Goal: Task Accomplishment & Management: Manage account settings

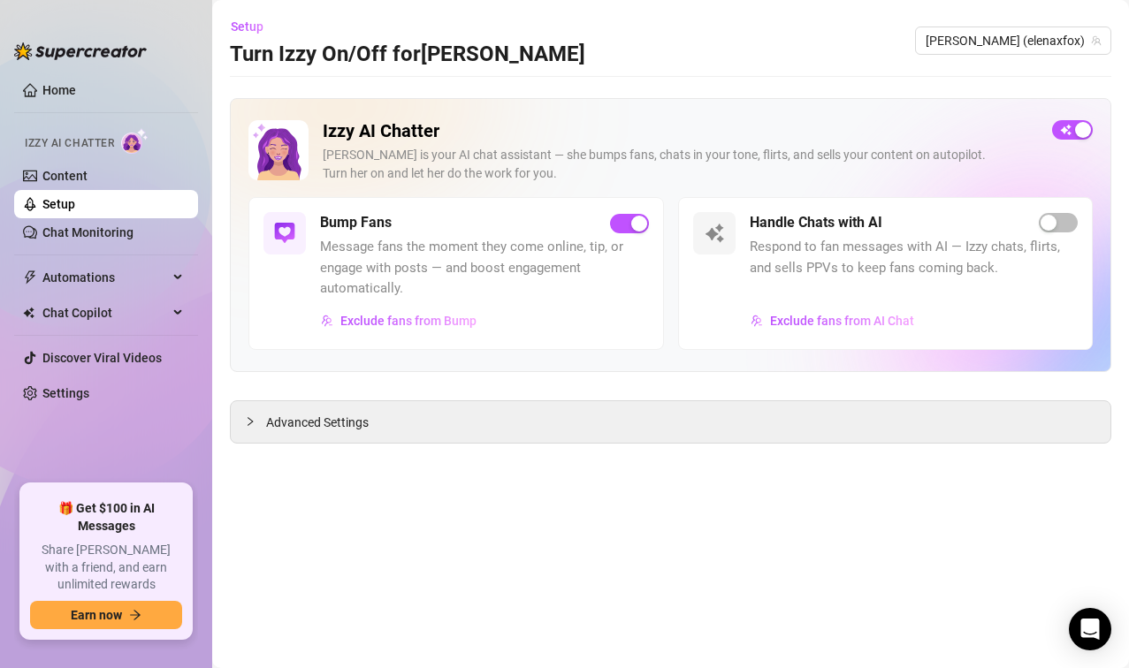
click at [49, 96] on link "Home" at bounding box center [59, 90] width 34 height 14
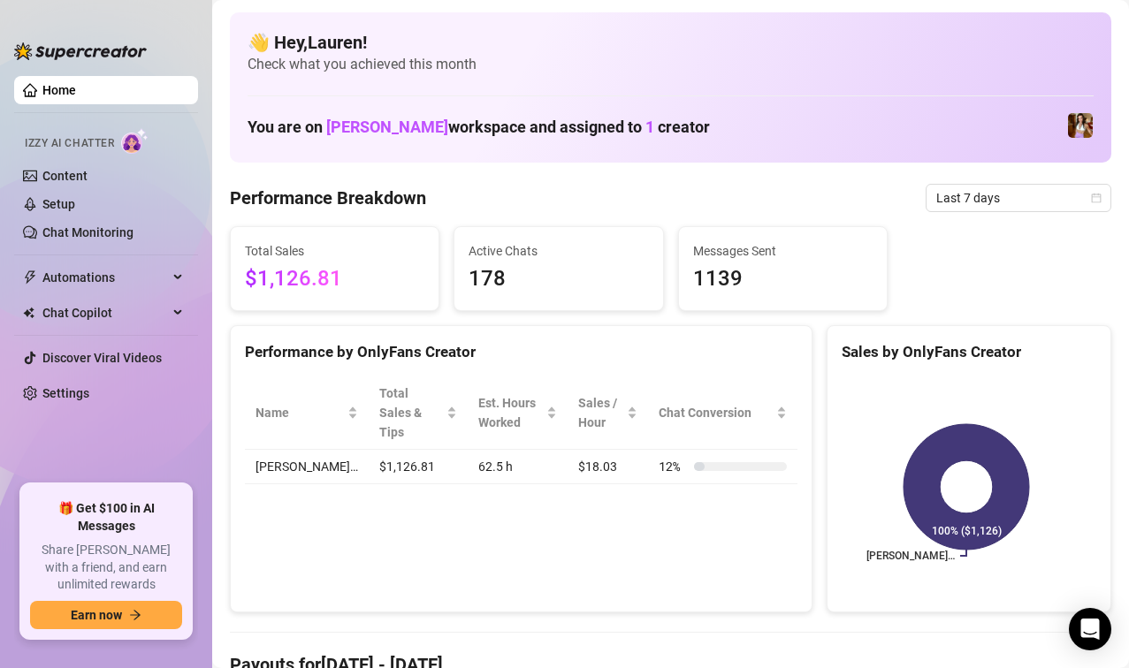
click at [1091, 197] on icon "calendar" at bounding box center [1096, 198] width 11 height 11
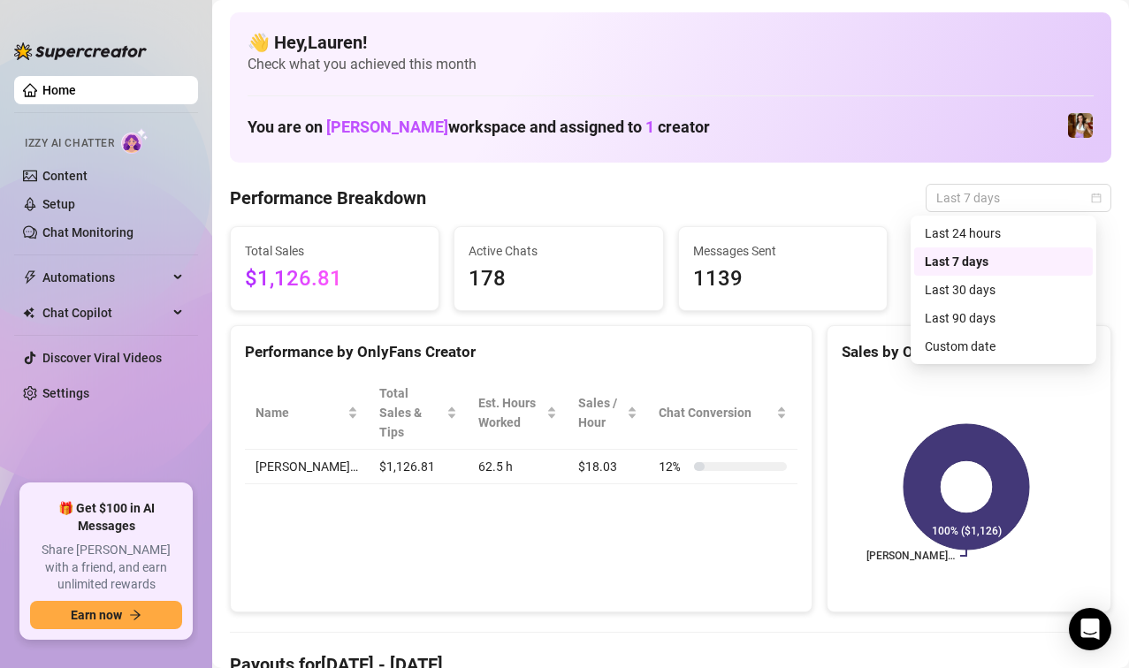
click at [988, 357] on div "Custom date" at bounding box center [1003, 346] width 179 height 28
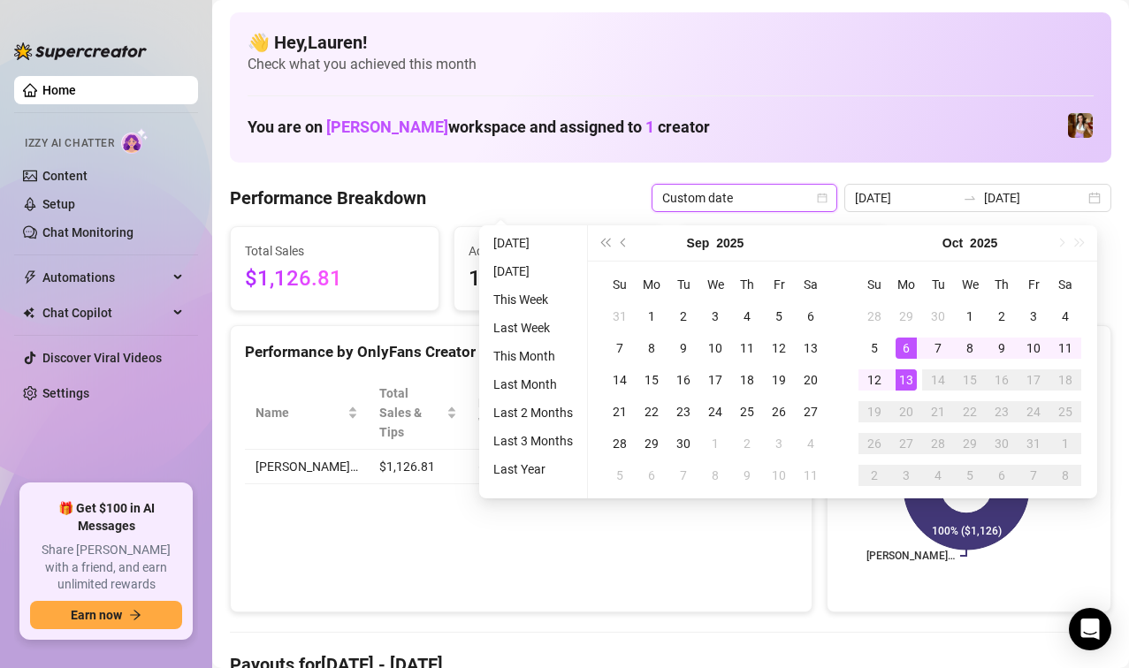
click at [1032, 353] on div "10" at bounding box center [1033, 348] width 21 height 21
type input "[DATE]"
click at [904, 385] on div "13" at bounding box center [905, 379] width 21 height 21
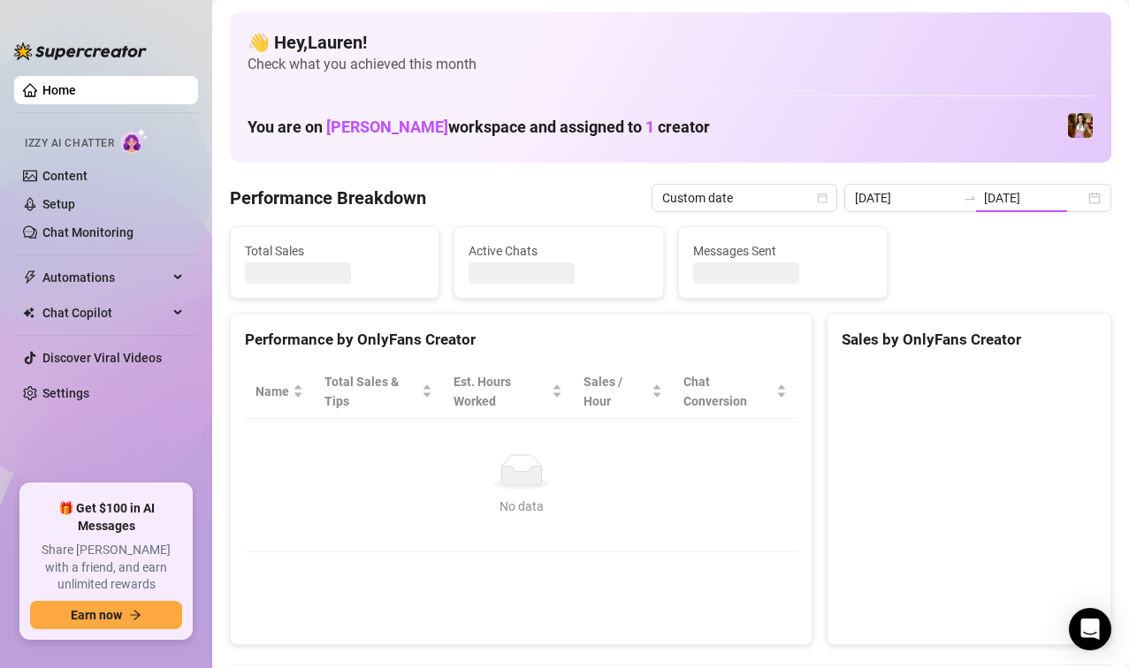
type input "[DATE]"
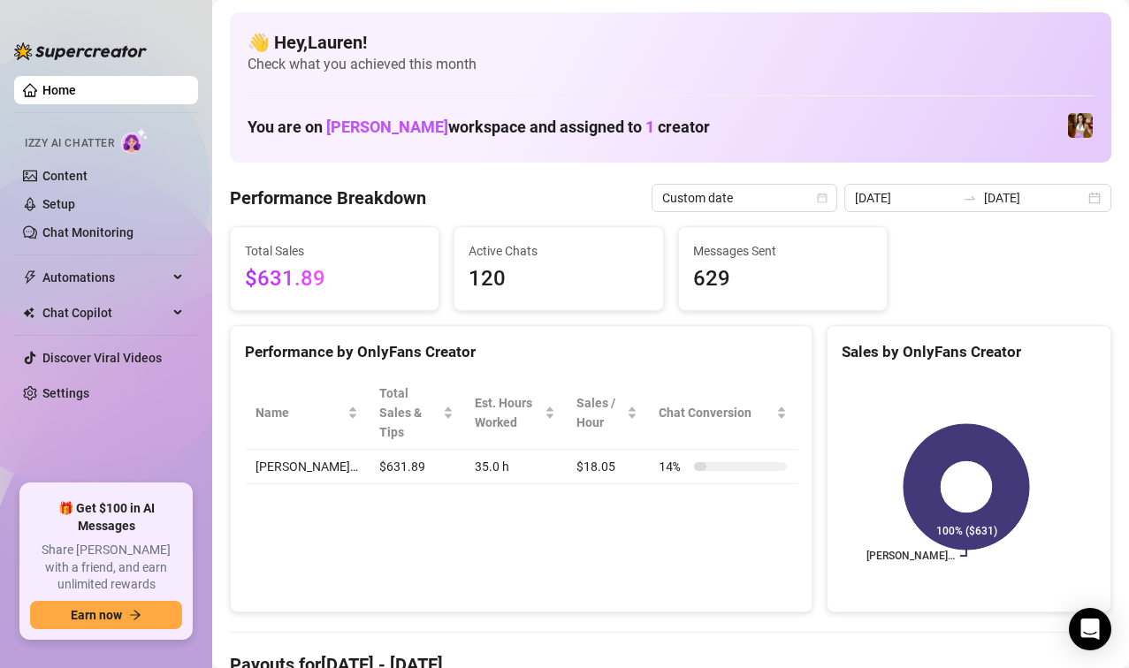
click at [1084, 201] on div "2025-10-10 2025-10-13" at bounding box center [977, 198] width 267 height 28
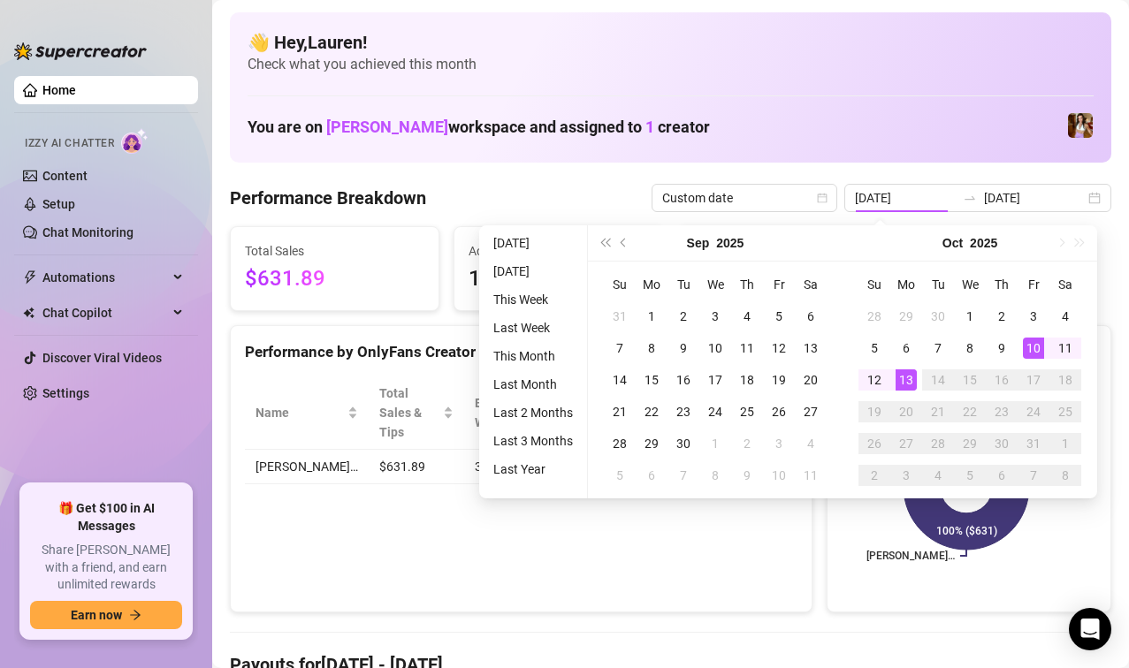
click at [906, 376] on div "13" at bounding box center [905, 379] width 21 height 21
click at [908, 380] on div "13" at bounding box center [905, 379] width 21 height 21
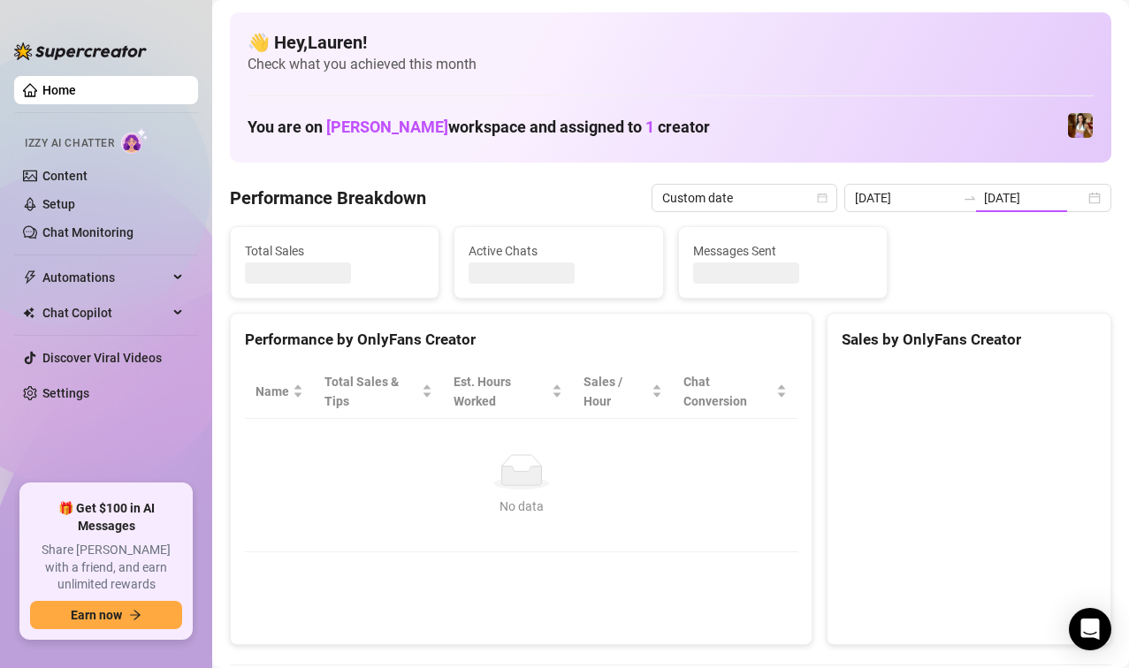
type input "[DATE]"
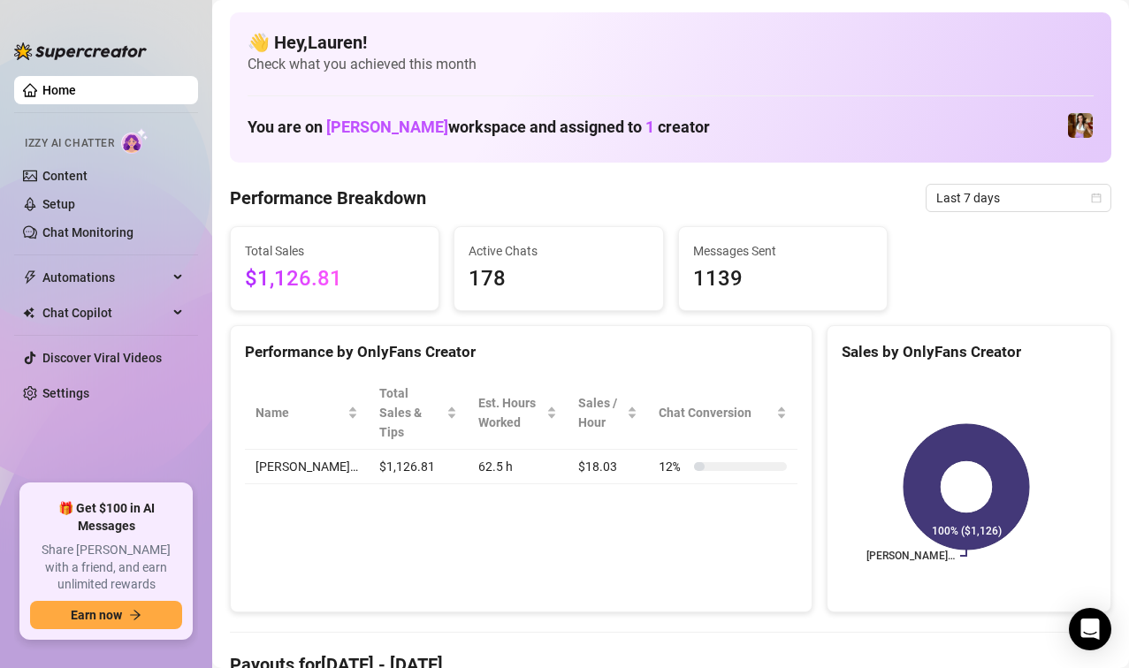
click at [1091, 201] on icon "calendar" at bounding box center [1096, 198] width 11 height 11
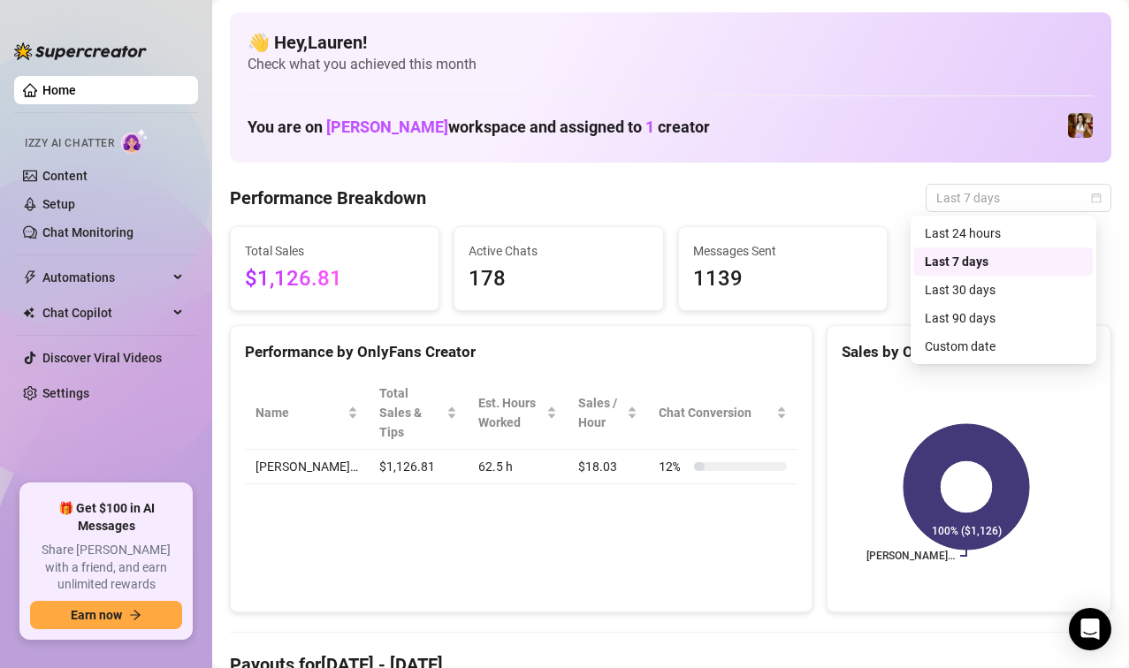
click at [996, 352] on div "Custom date" at bounding box center [1002, 346] width 157 height 19
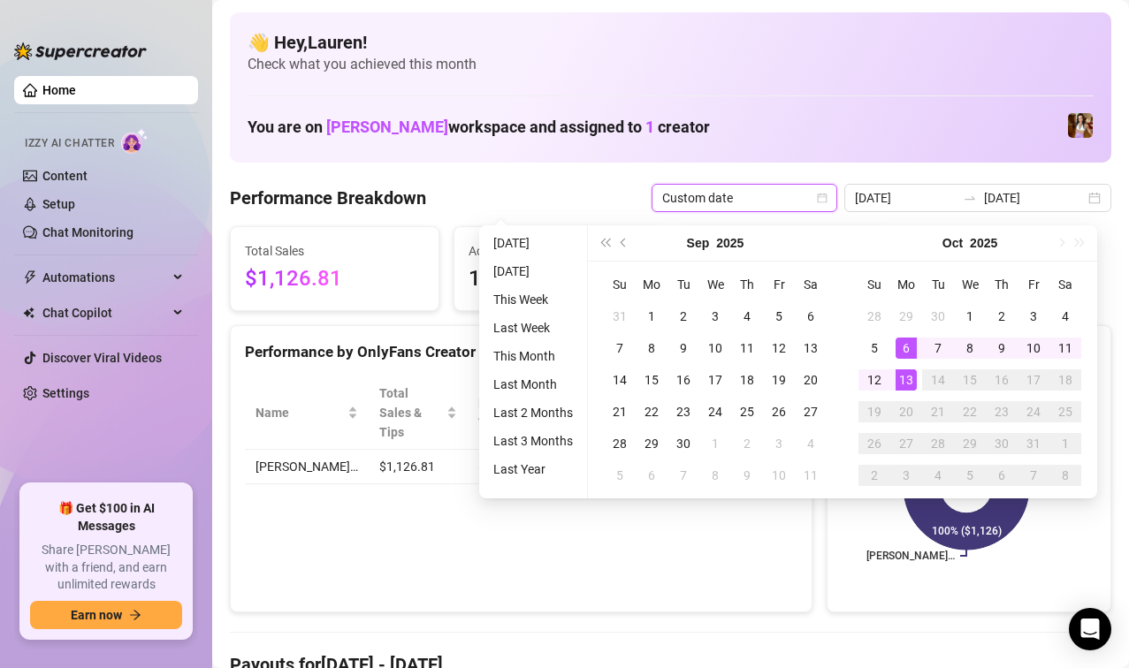
click at [906, 383] on div "13" at bounding box center [905, 379] width 21 height 21
click at [903, 373] on div "13" at bounding box center [905, 379] width 21 height 21
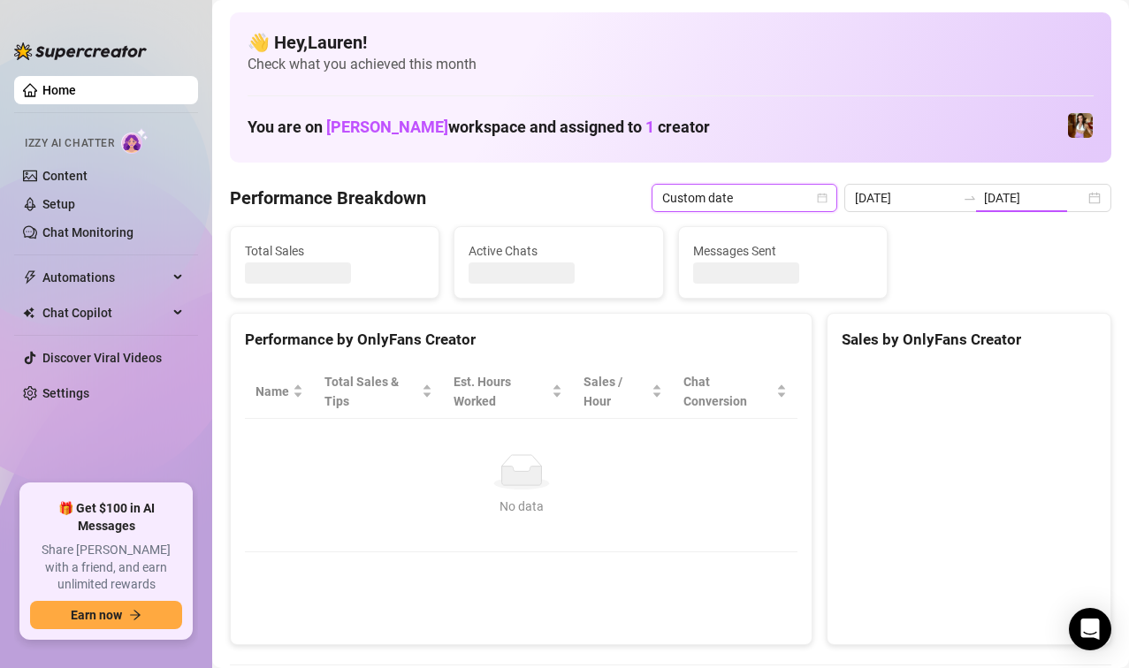
type input "[DATE]"
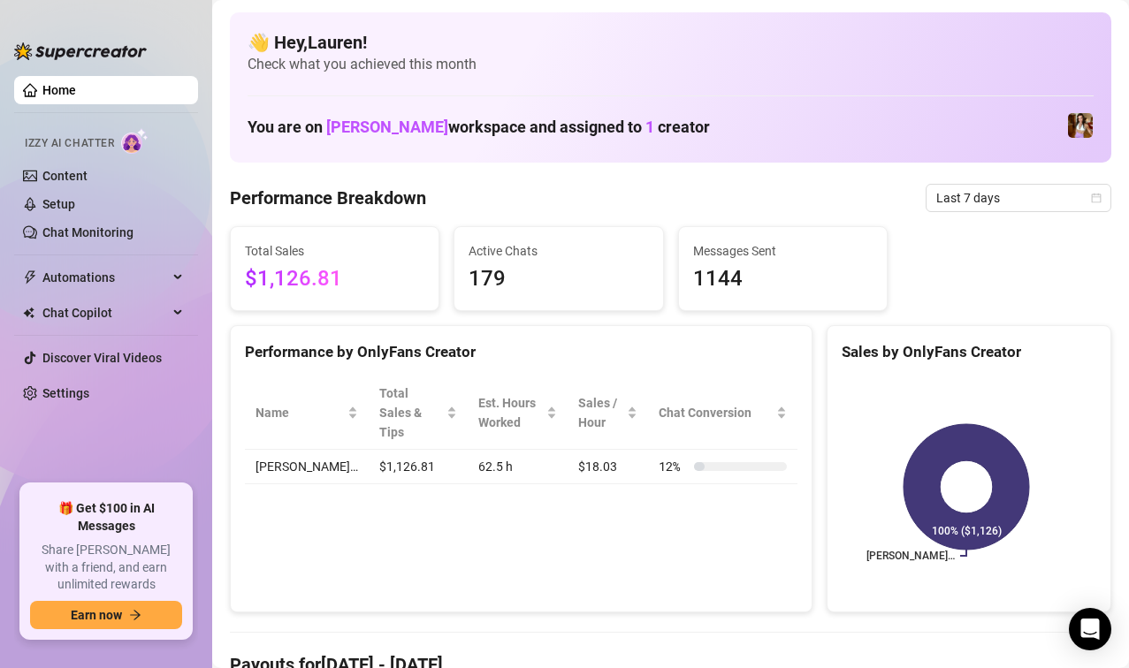
click at [1045, 199] on span "Last 7 days" at bounding box center [1018, 198] width 164 height 27
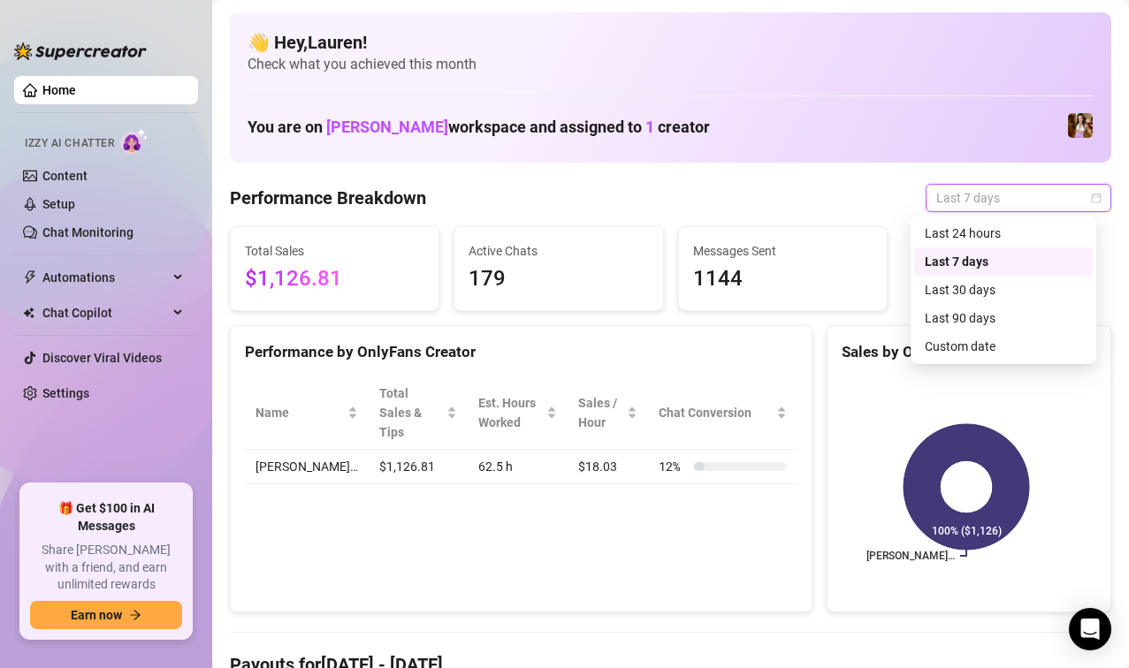
click at [985, 357] on div "Custom date" at bounding box center [1003, 346] width 179 height 28
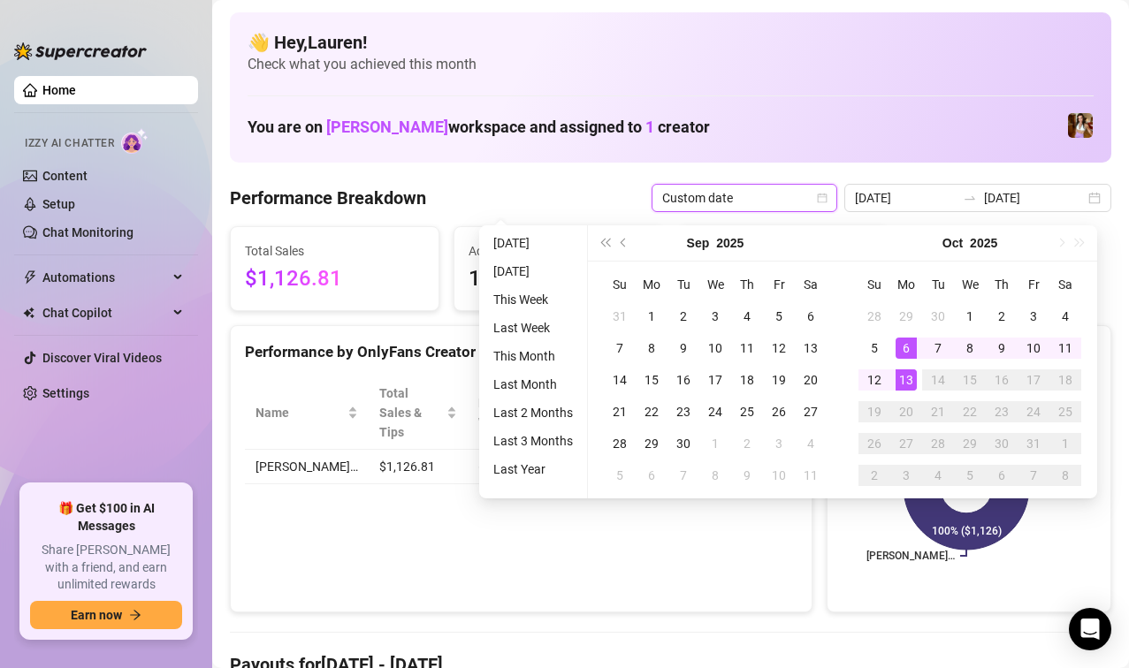
click at [905, 379] on div "13" at bounding box center [905, 379] width 21 height 21
click at [901, 379] on div "13" at bounding box center [905, 379] width 21 height 21
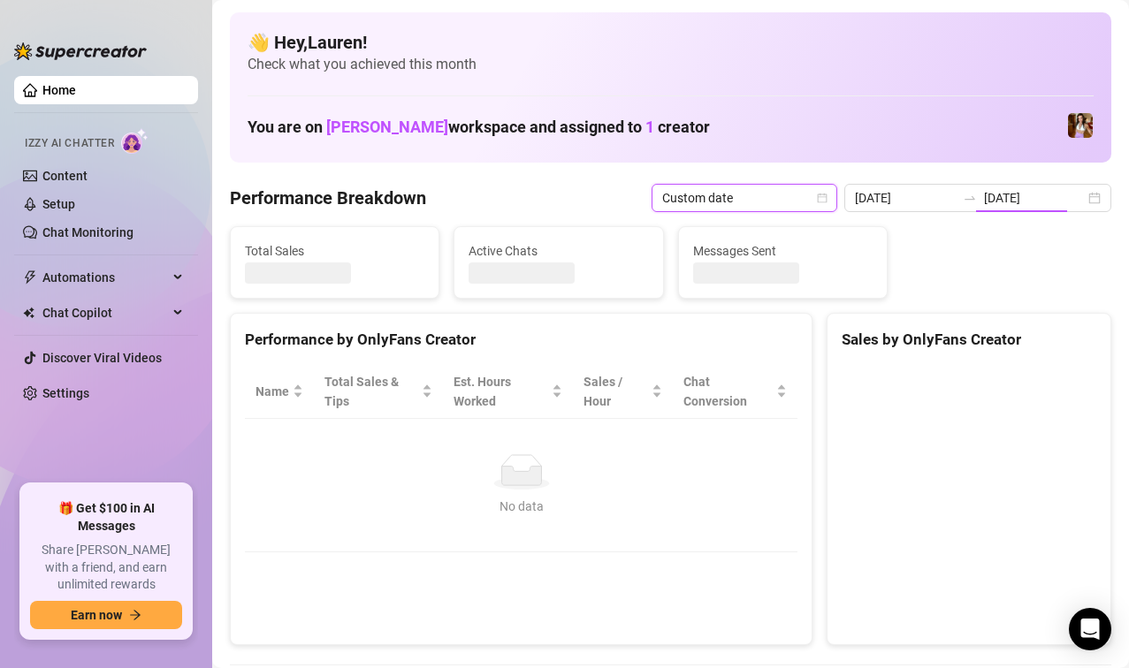
type input "[DATE]"
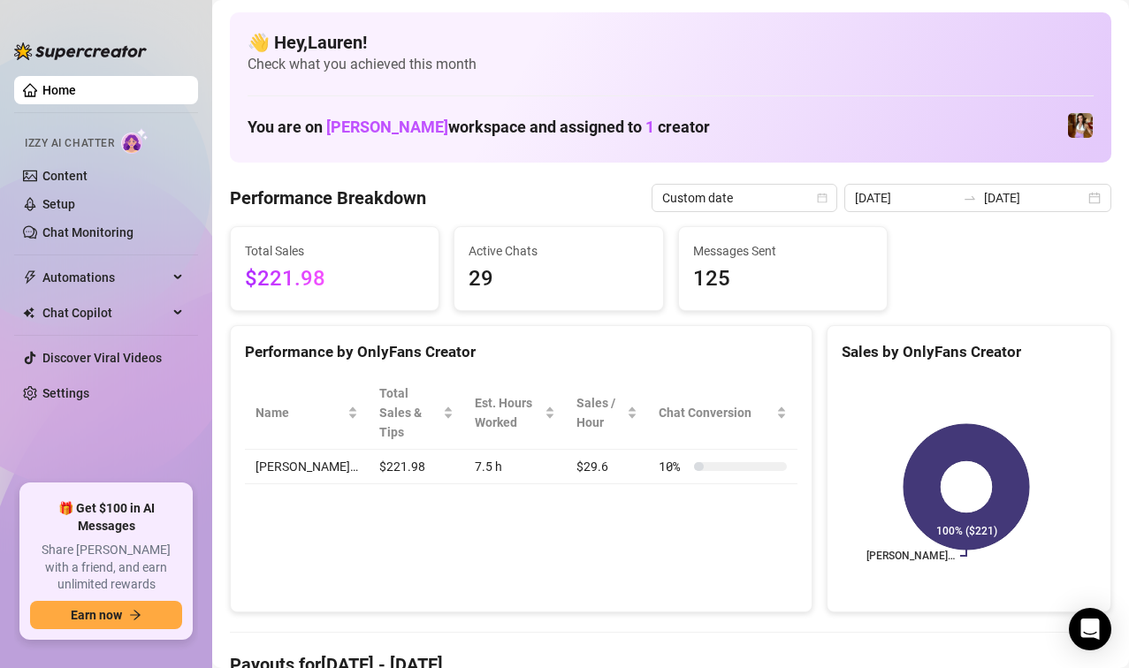
scroll to position [8, 0]
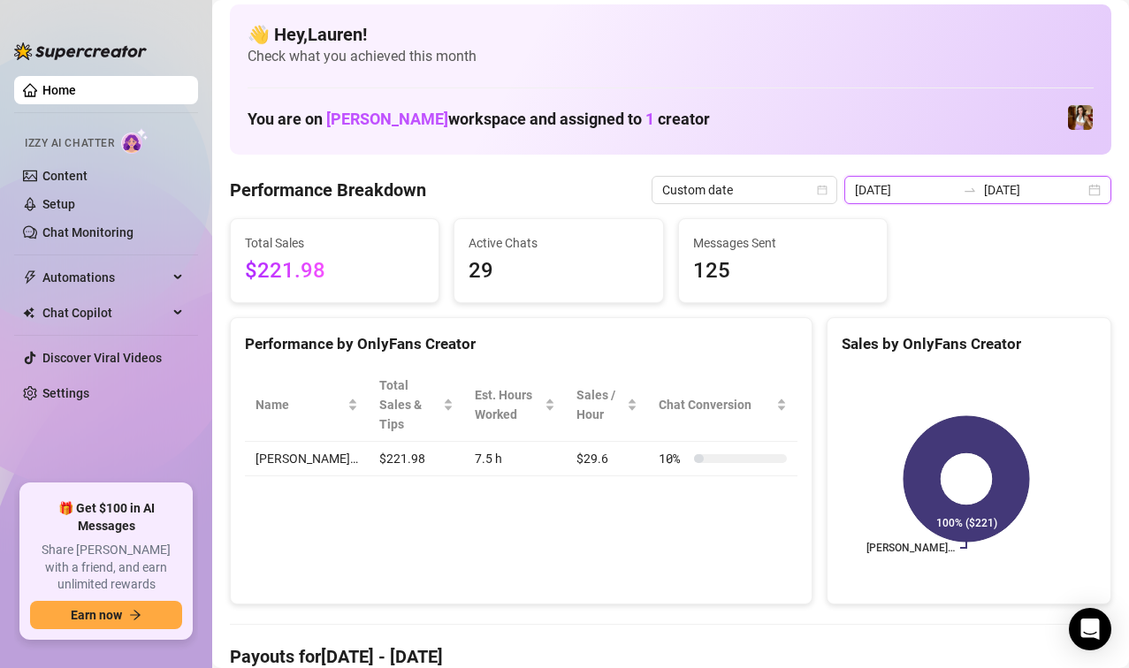
click at [1021, 186] on input "[DATE]" at bounding box center [1034, 189] width 101 height 19
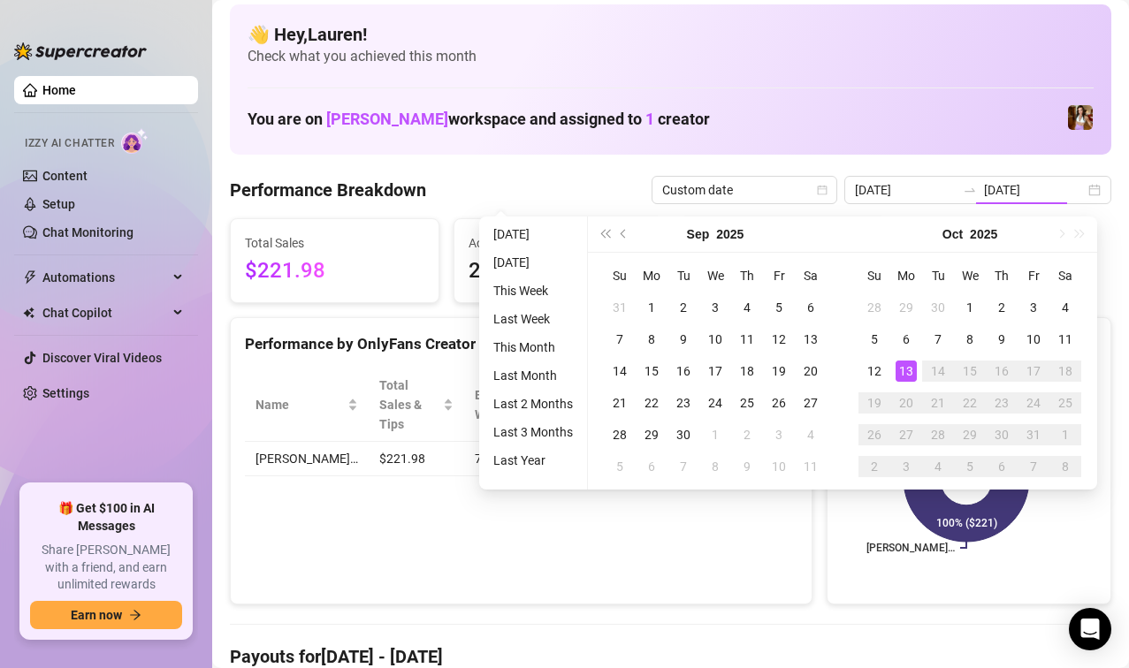
click at [1034, 340] on div "10" at bounding box center [1033, 339] width 21 height 21
type input "2025-10-10"
click at [913, 366] on div "13" at bounding box center [905, 371] width 21 height 21
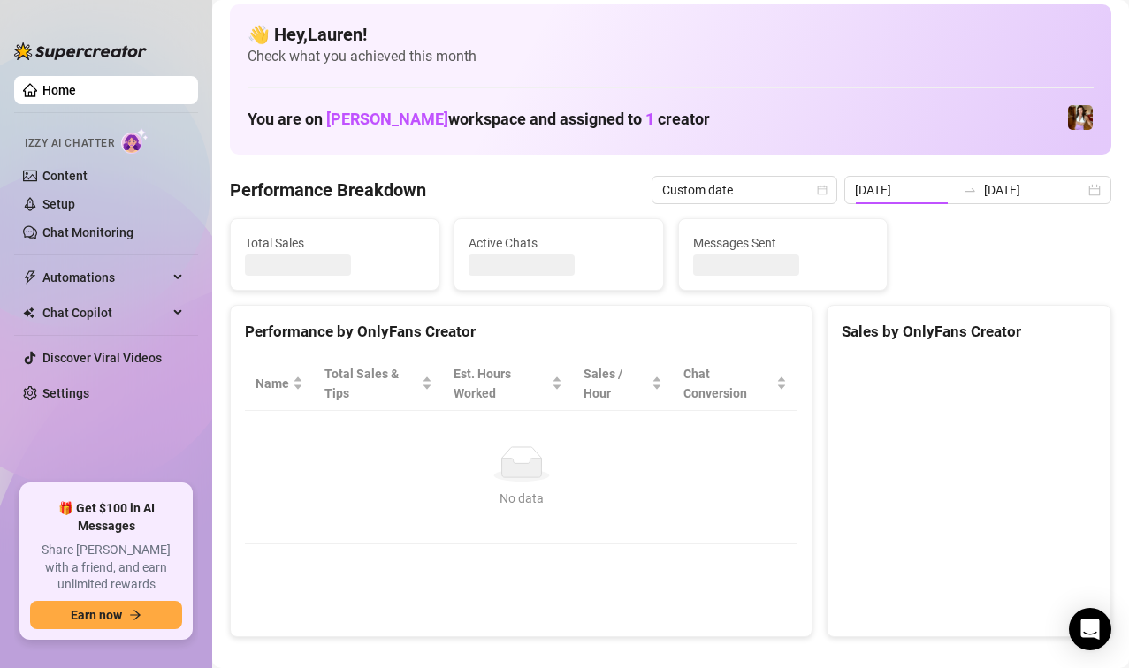
type input "2025-10-10"
type input "2025-10-13"
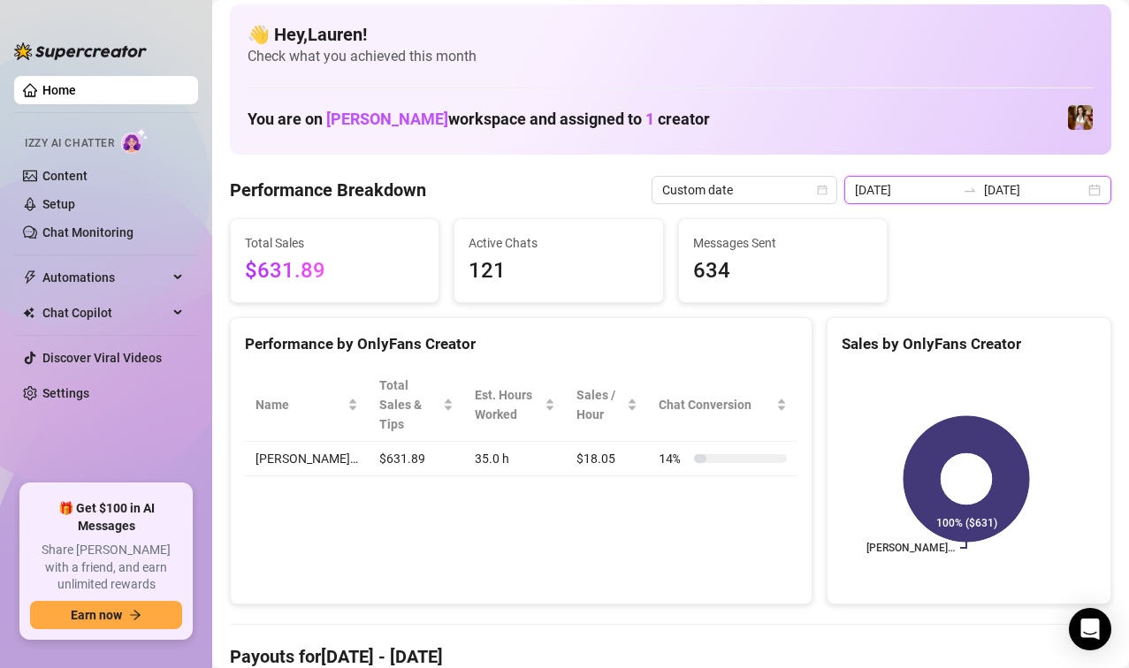
click at [1049, 182] on input "2025-10-13" at bounding box center [1034, 189] width 101 height 19
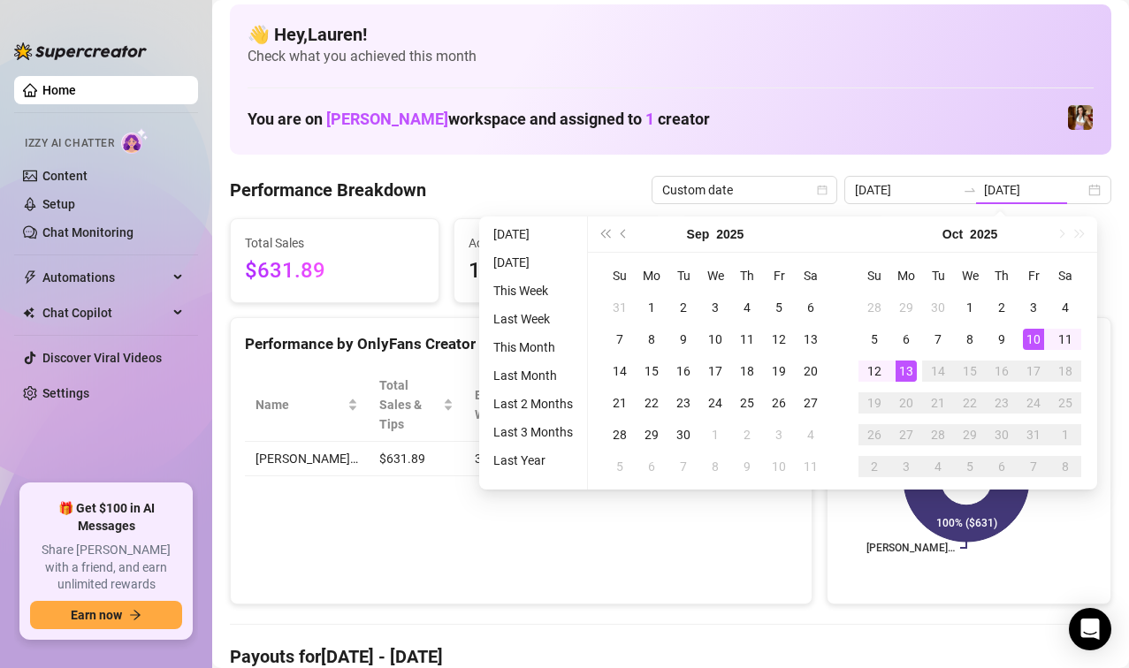
click at [903, 372] on div "13" at bounding box center [905, 371] width 21 height 21
click at [903, 370] on div "13" at bounding box center [905, 371] width 21 height 21
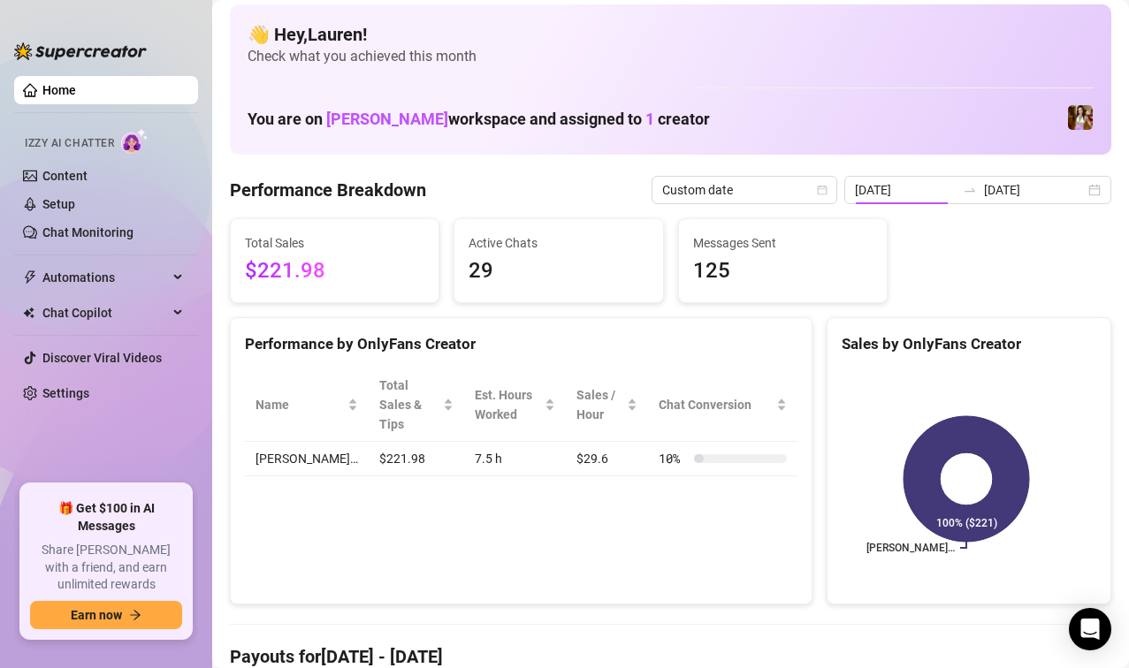
type input "2025-10-13"
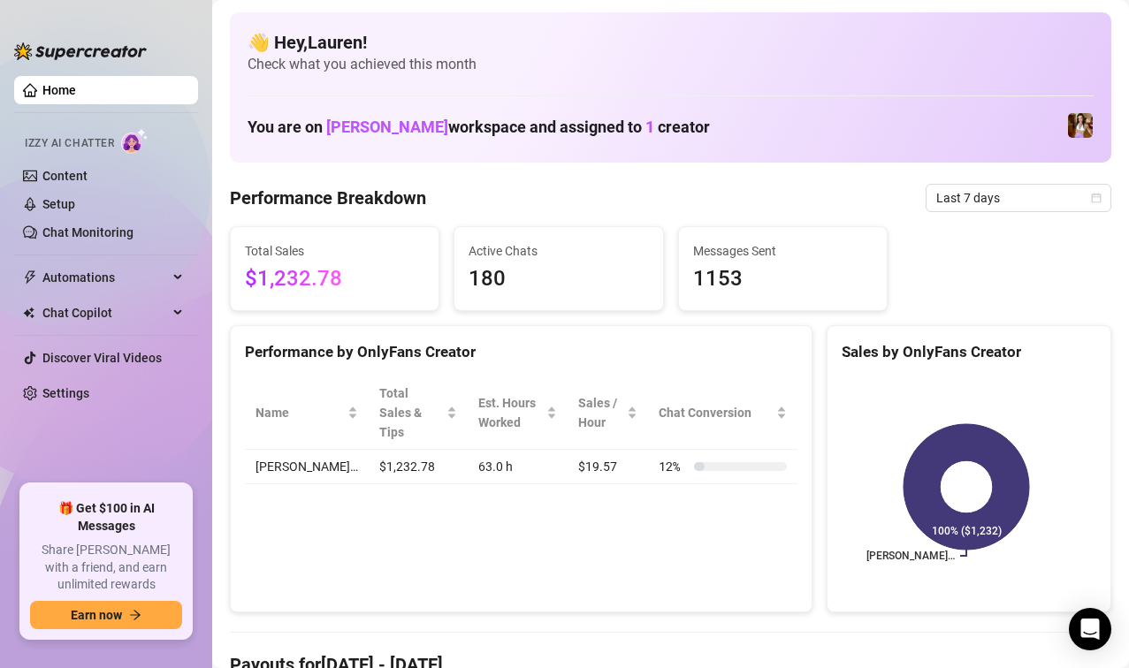
click at [1095, 201] on div "Last 7 days" at bounding box center [1018, 198] width 186 height 28
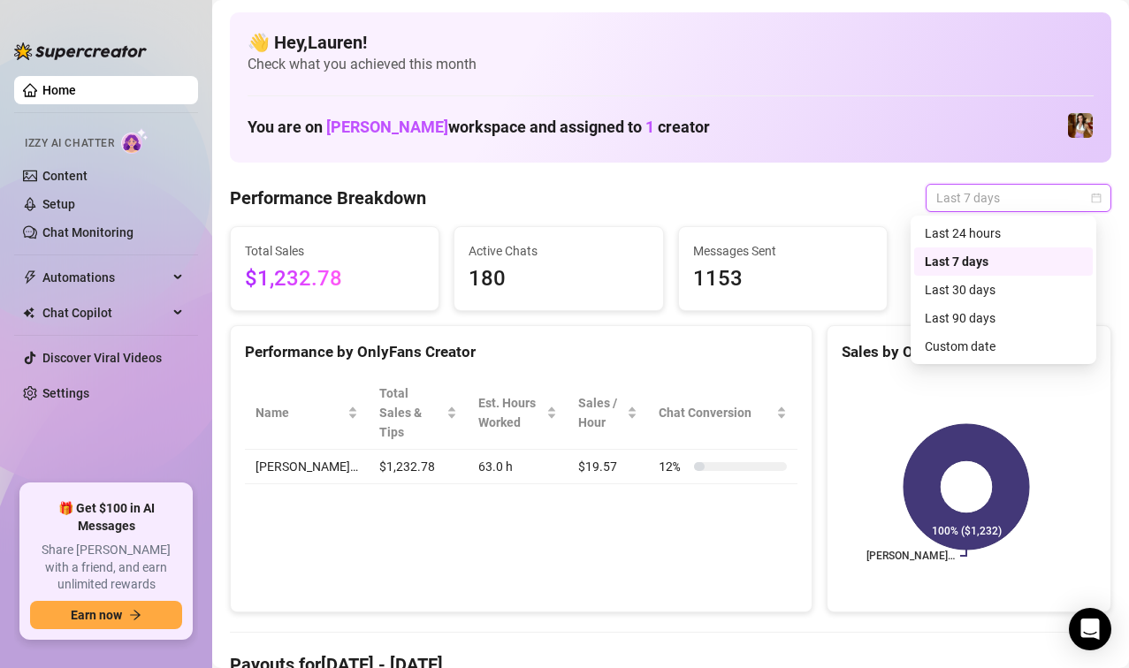
click at [966, 349] on div "Custom date" at bounding box center [1002, 346] width 157 height 19
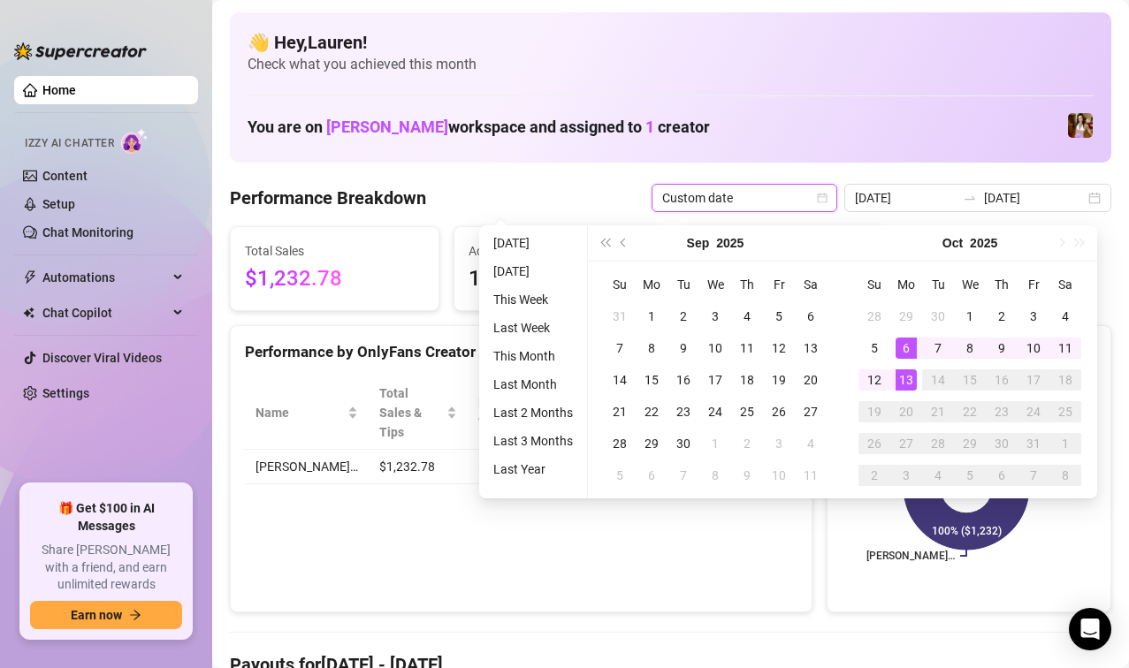
click at [907, 378] on div "13" at bounding box center [905, 379] width 21 height 21
click at [909, 380] on div "13" at bounding box center [905, 379] width 21 height 21
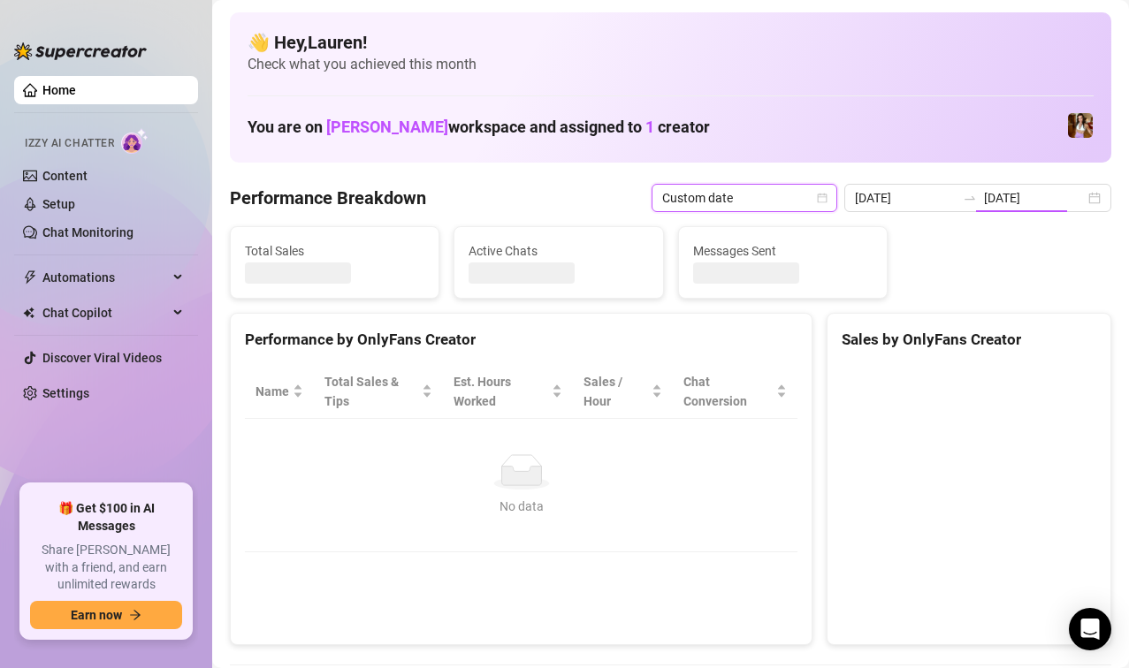
type input "[DATE]"
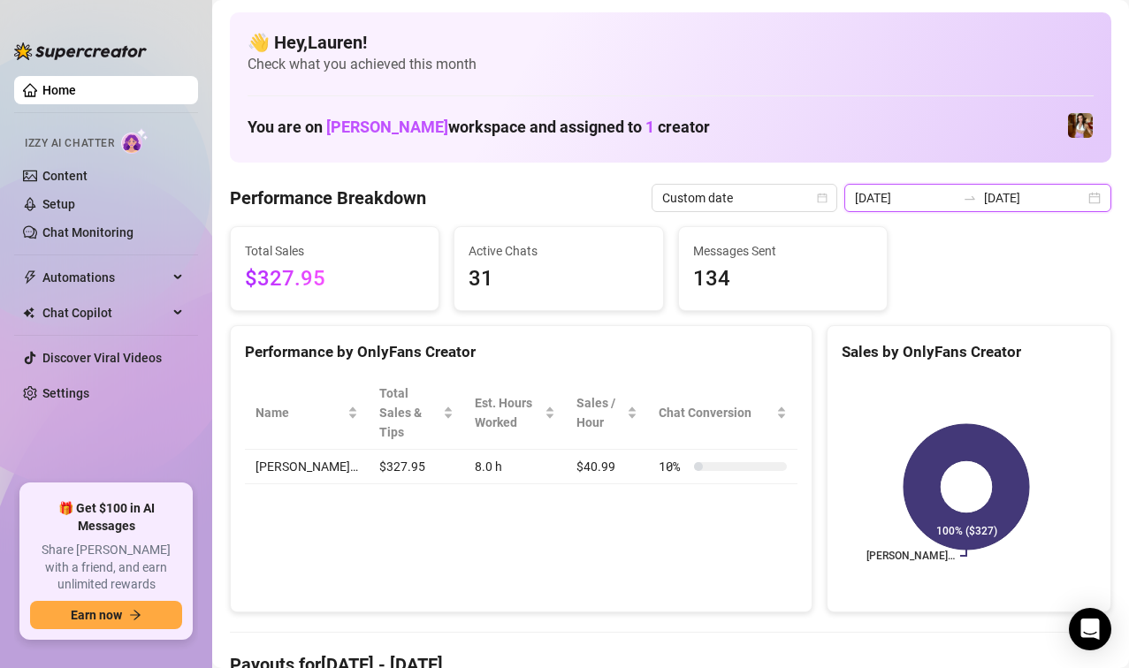
click at [1067, 200] on input "[DATE]" at bounding box center [1034, 197] width 101 height 19
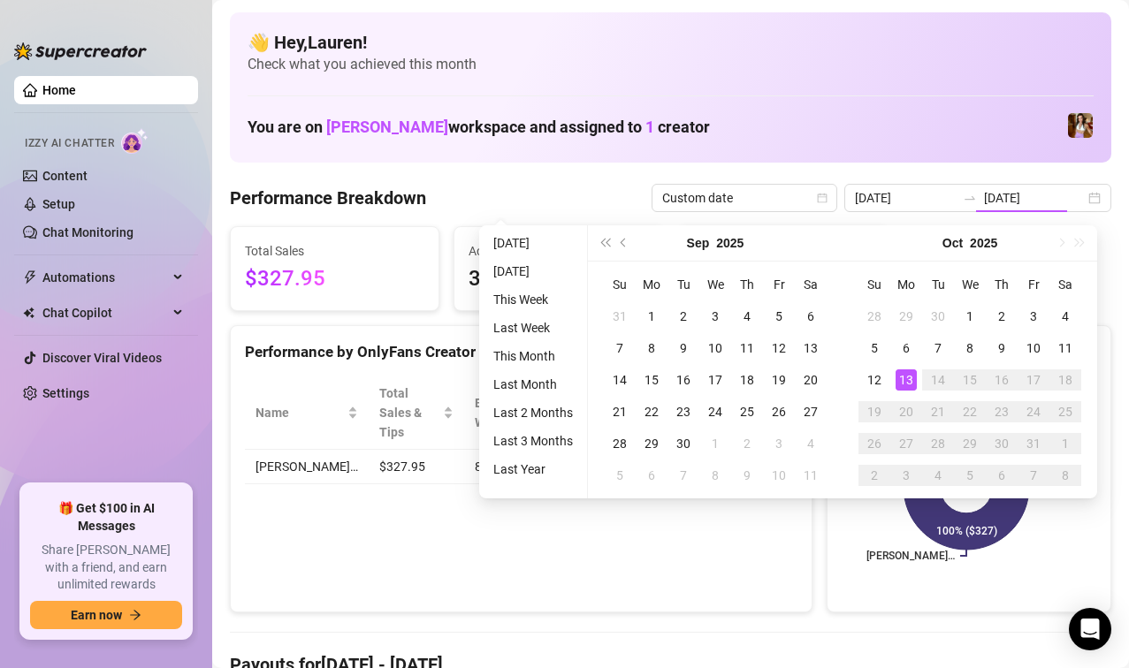
click at [1036, 348] on div "10" at bounding box center [1033, 348] width 21 height 21
type input "2025-10-10"
click at [902, 381] on div "13" at bounding box center [905, 379] width 21 height 21
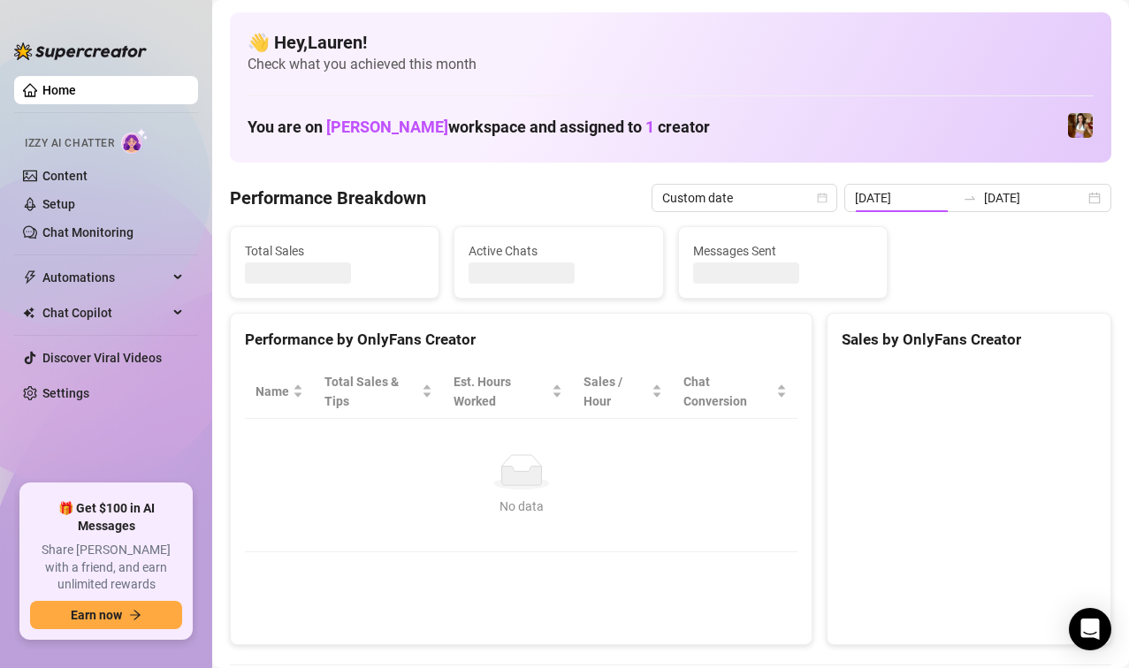
type input "2025-10-10"
type input "2025-10-13"
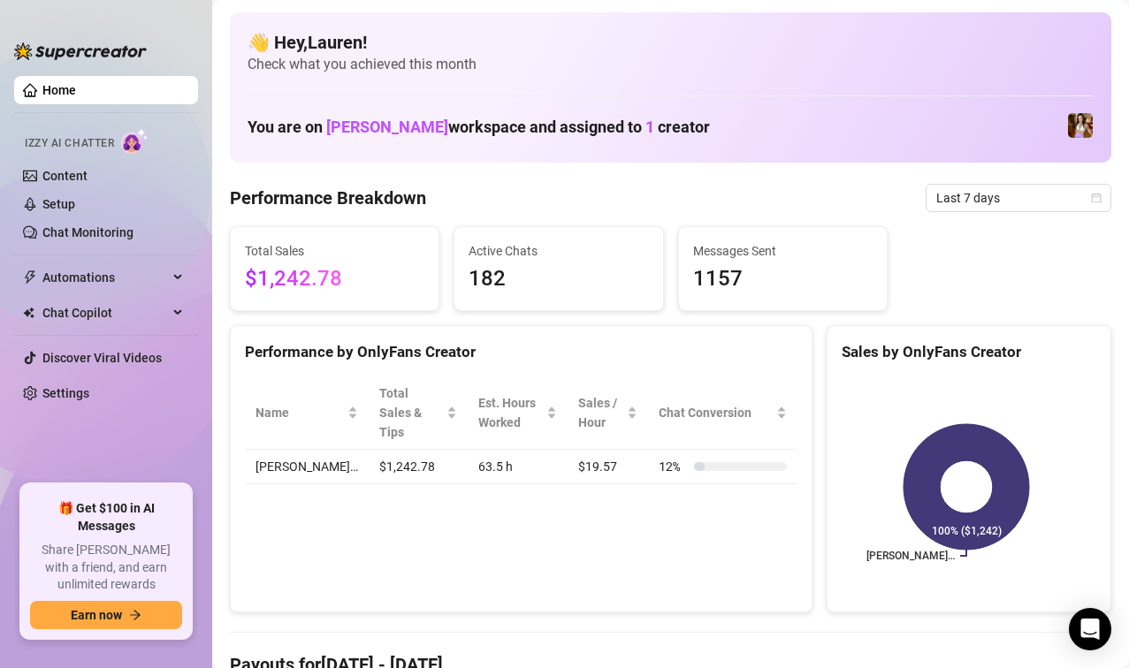
click at [1091, 199] on icon "calendar" at bounding box center [1096, 198] width 11 height 11
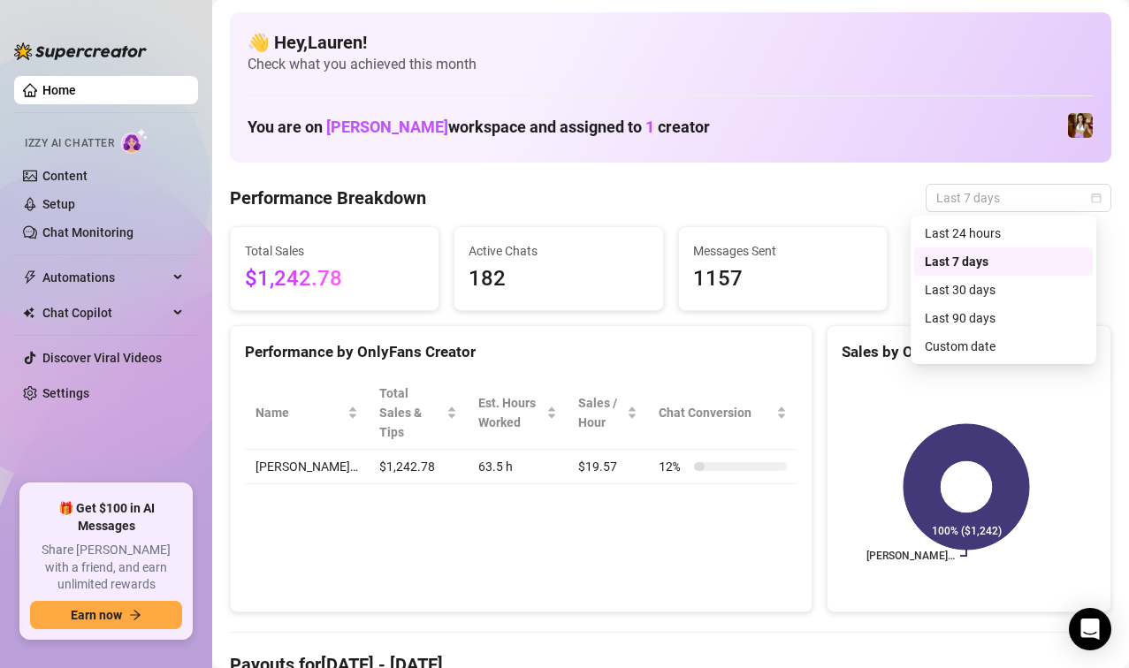
click at [984, 343] on div "Custom date" at bounding box center [1002, 346] width 157 height 19
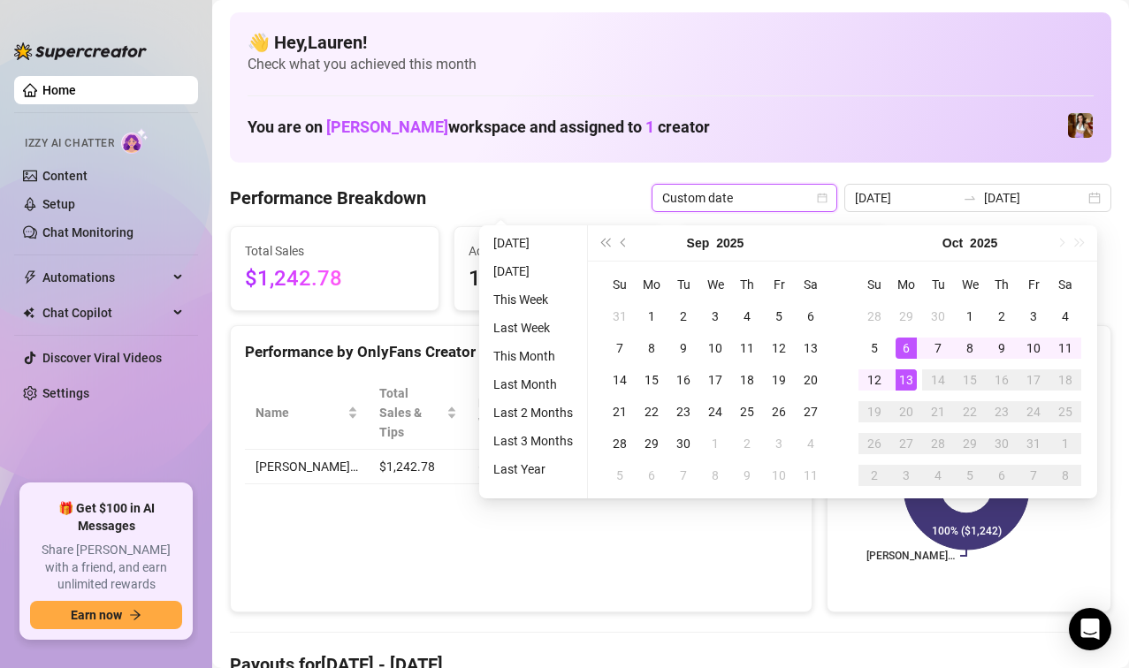
click at [905, 379] on div "13" at bounding box center [905, 379] width 21 height 21
click at [907, 379] on div "13" at bounding box center [905, 379] width 21 height 21
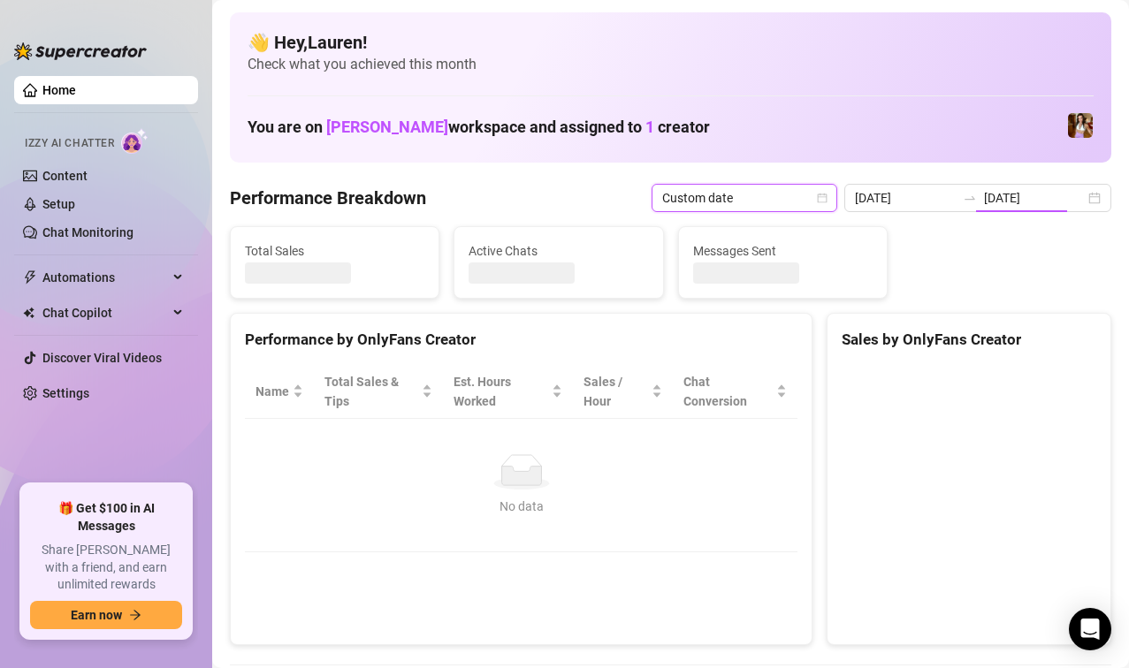
type input "2025-10-13"
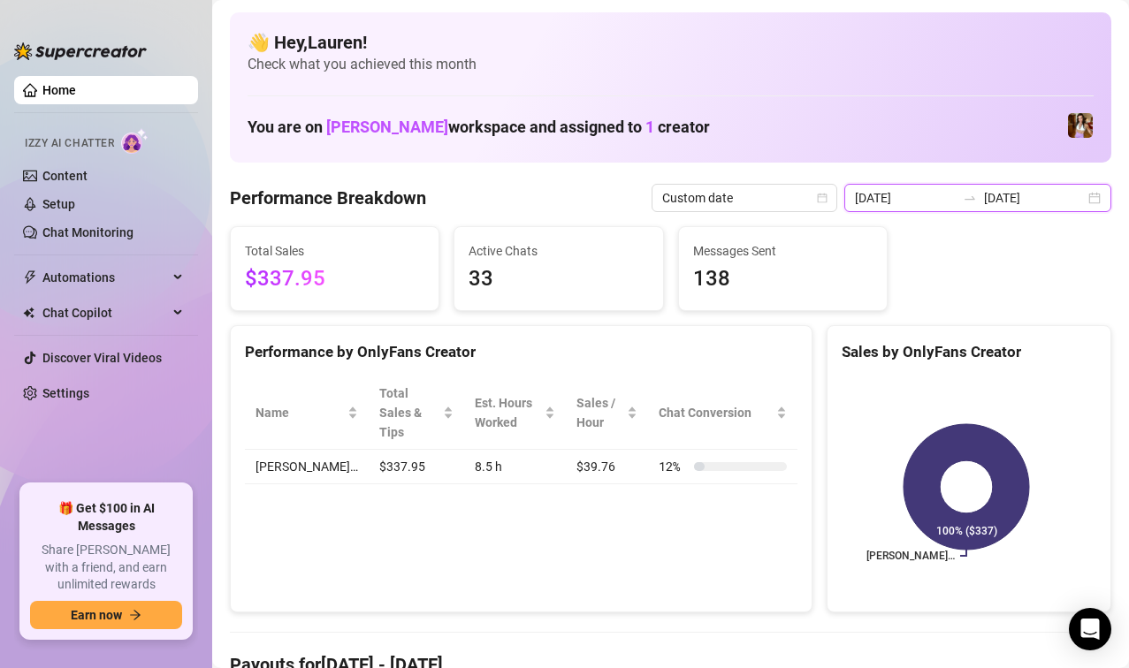
click at [1064, 207] on input "2025-10-13" at bounding box center [1034, 197] width 101 height 19
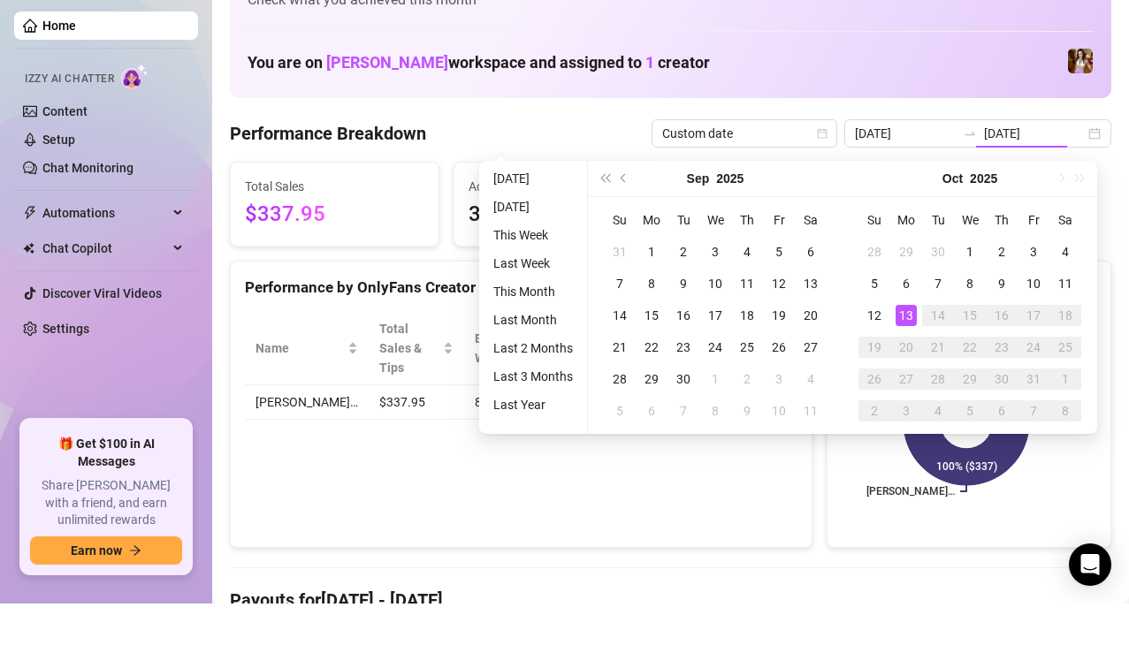
click at [1025, 354] on div "10" at bounding box center [1033, 348] width 21 height 21
type input "2025-10-10"
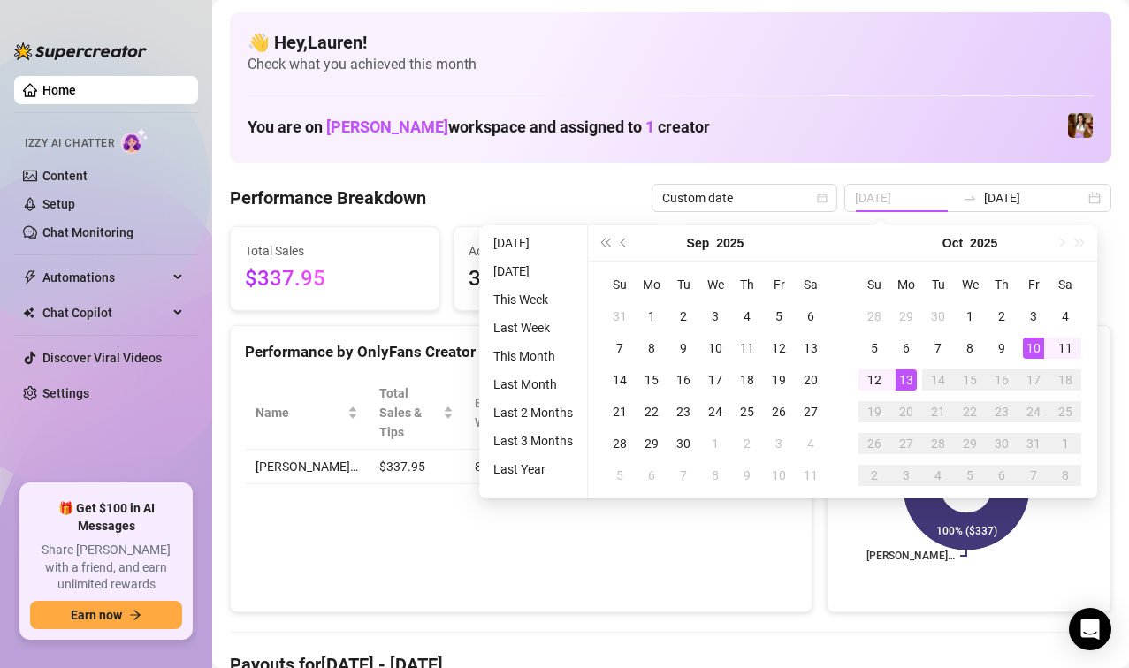
click at [908, 380] on div "13" at bounding box center [905, 379] width 21 height 21
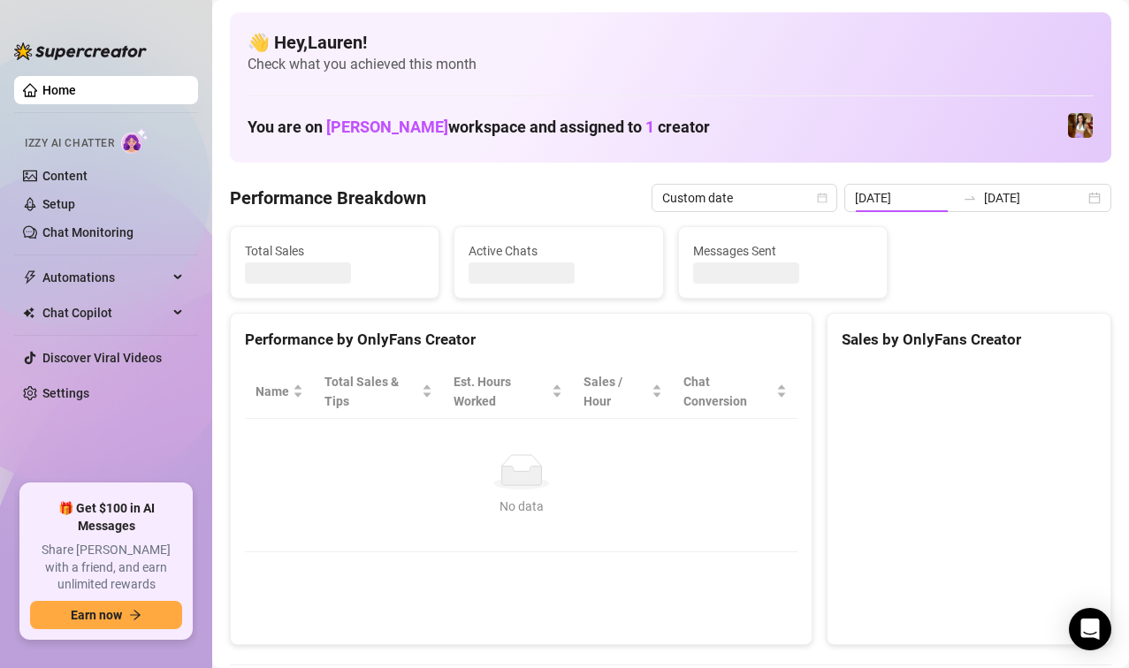
type input "2025-10-10"
type input "2025-10-13"
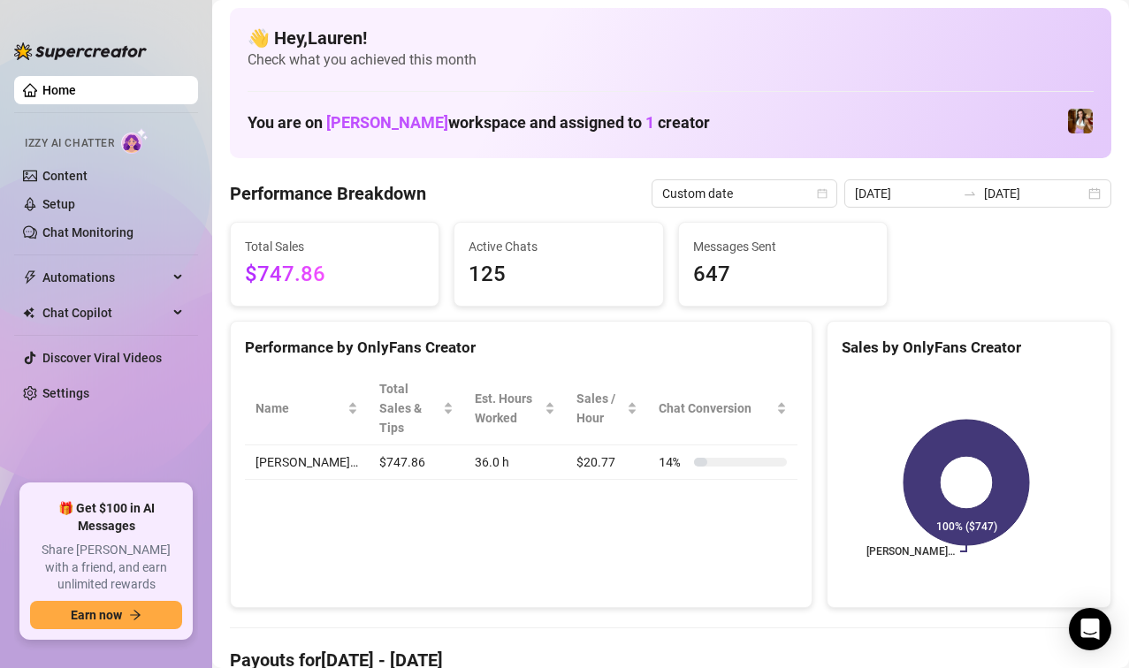
scroll to position [2, 0]
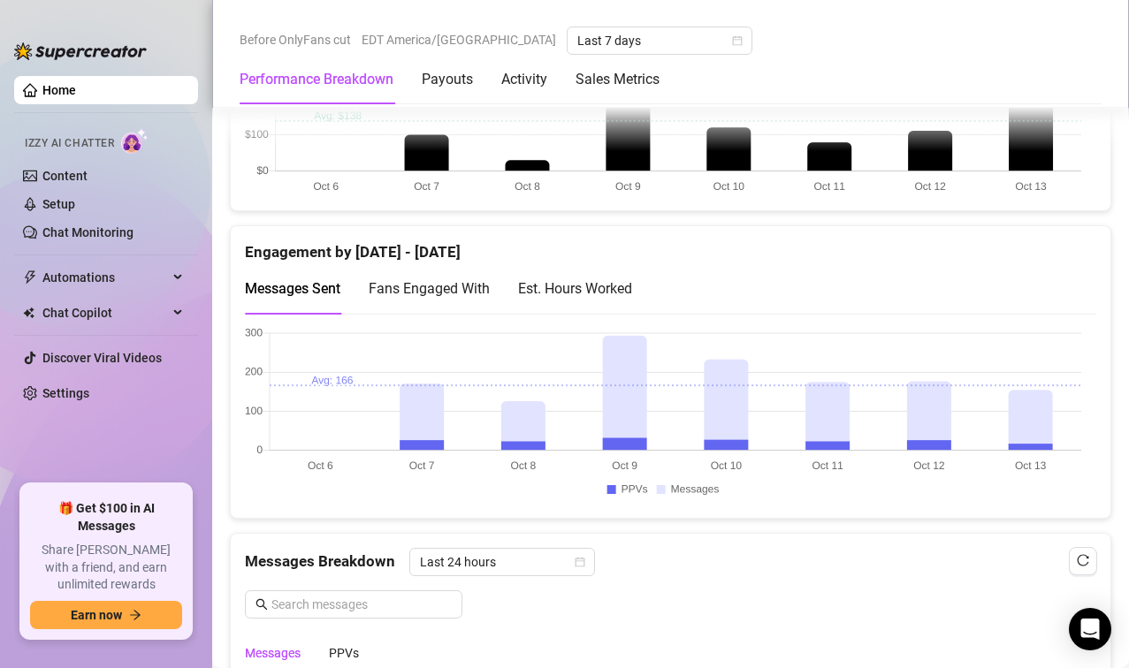
scroll to position [1099, 0]
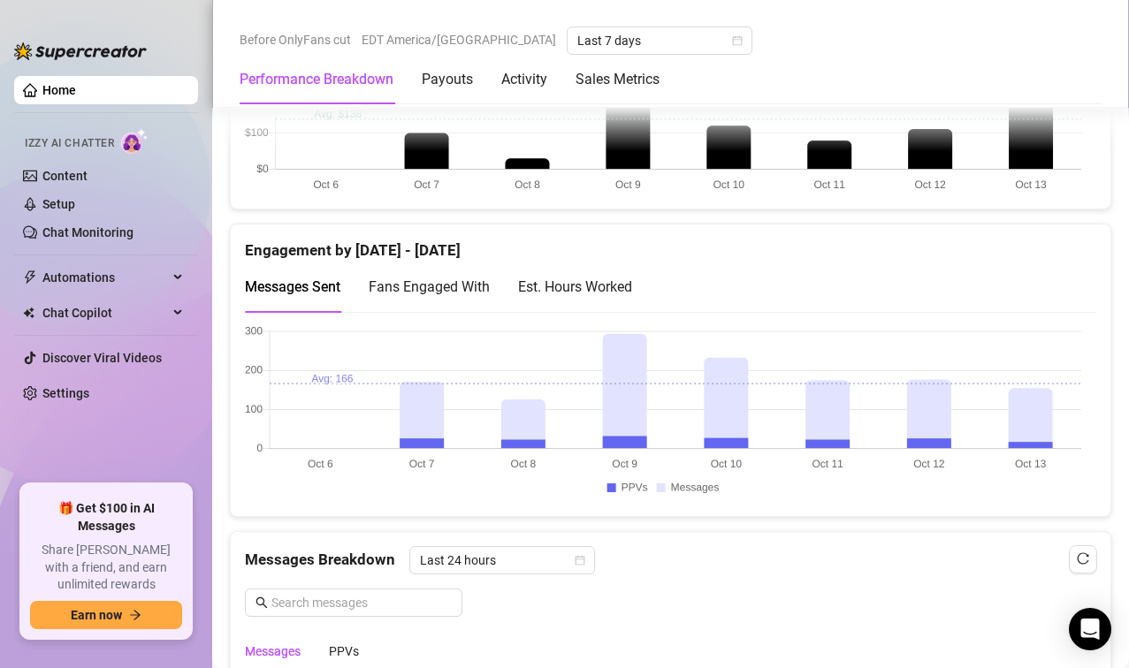
click at [42, 207] on link "Setup" at bounding box center [58, 204] width 33 height 14
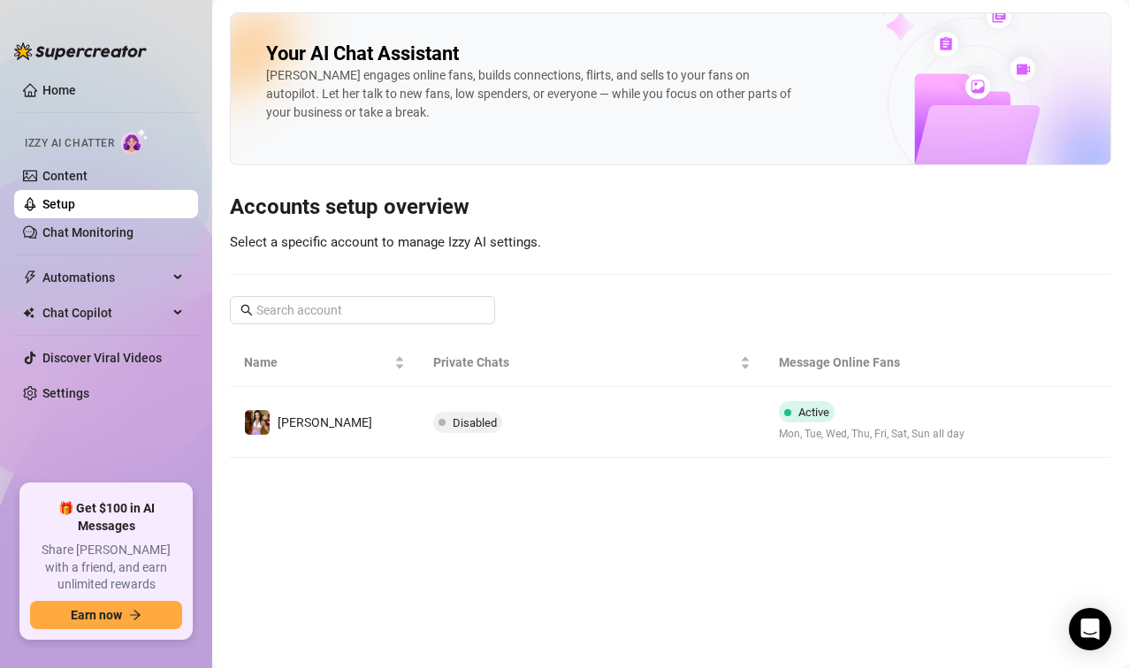
click at [437, 430] on span "Disabled" at bounding box center [467, 422] width 69 height 21
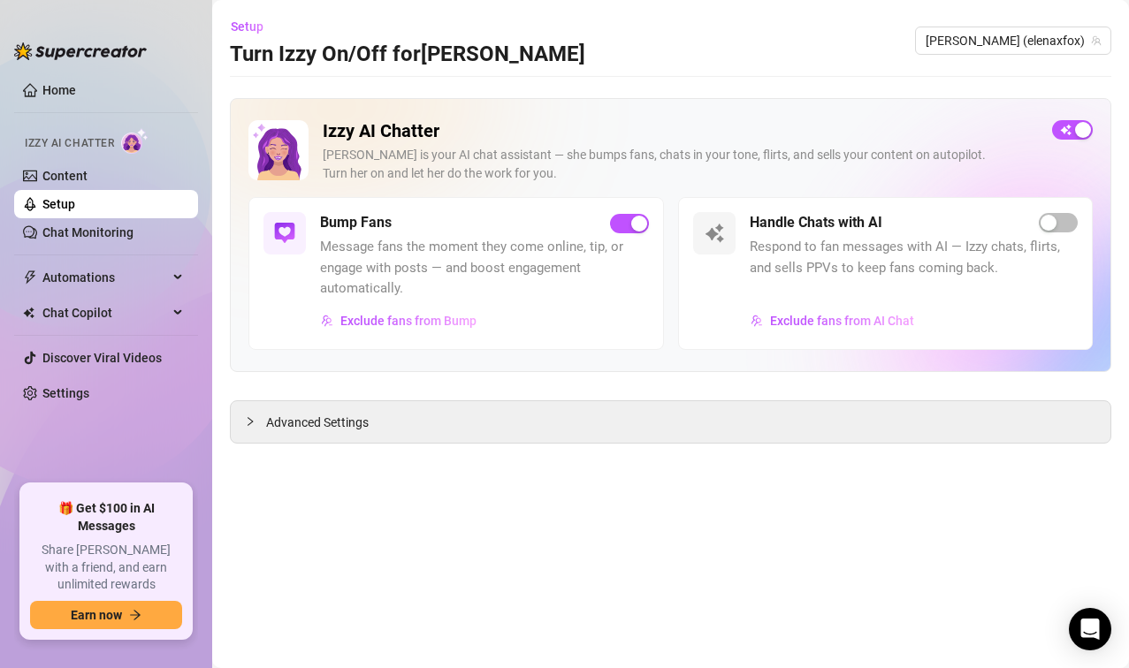
click at [1059, 231] on span "button" at bounding box center [1057, 222] width 39 height 19
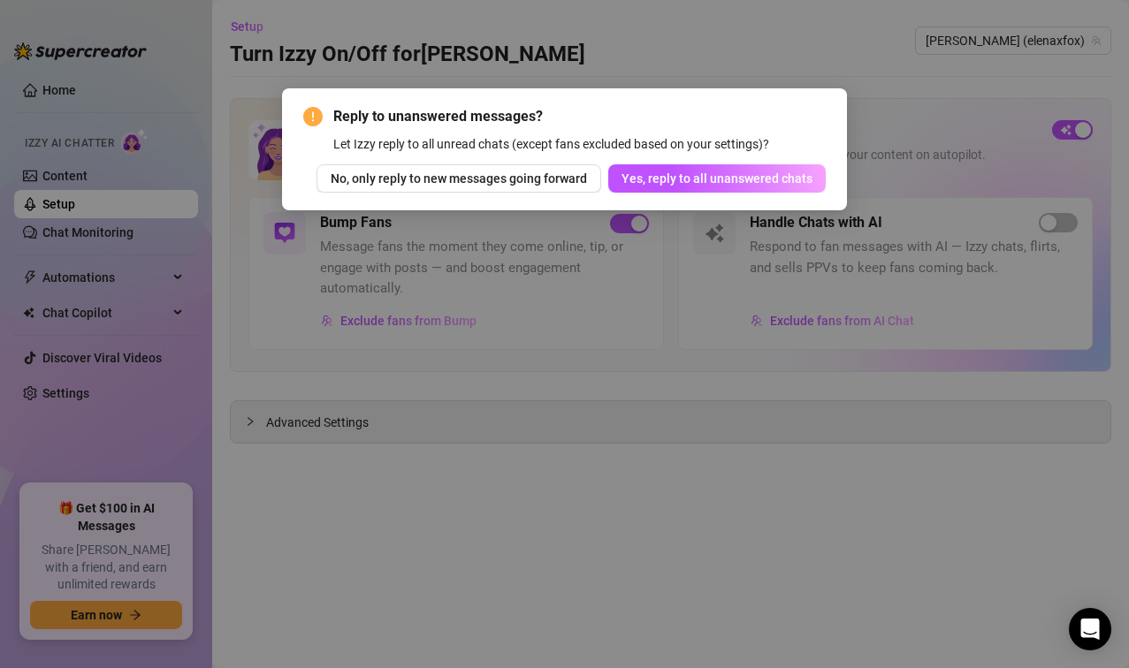
click at [773, 177] on span "Yes, reply to all unanswered chats" at bounding box center [716, 178] width 191 height 14
